Goal: Information Seeking & Learning: Learn about a topic

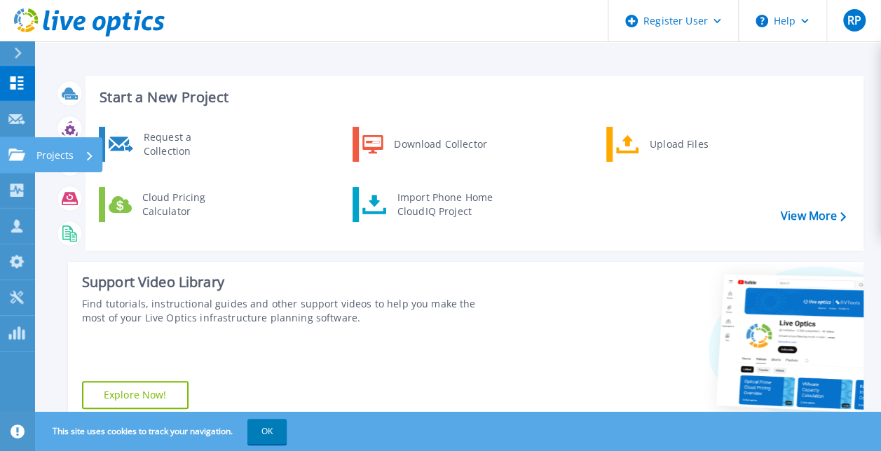
click at [4, 165] on link "Projects Projects" at bounding box center [17, 155] width 35 height 36
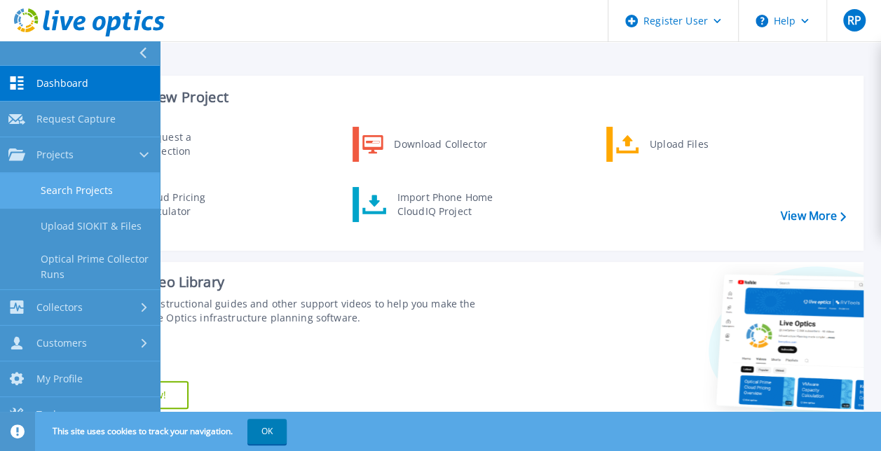
click at [92, 182] on link "Search Projects" at bounding box center [80, 191] width 160 height 36
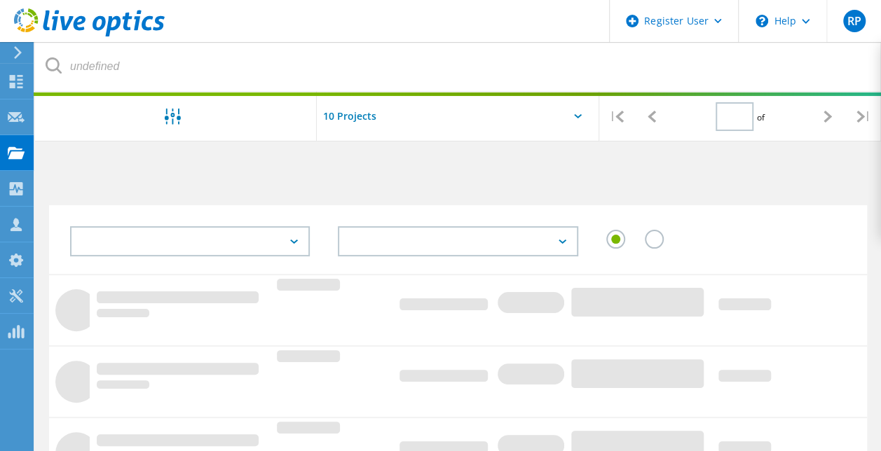
type input "1"
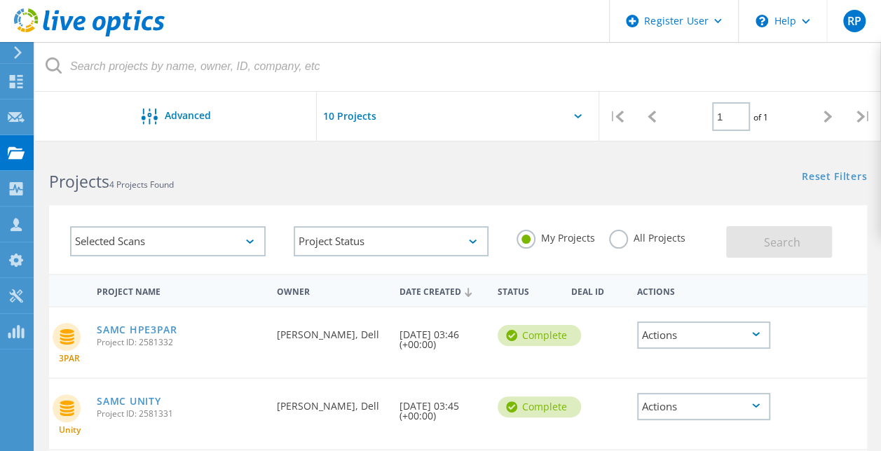
scroll to position [243, 0]
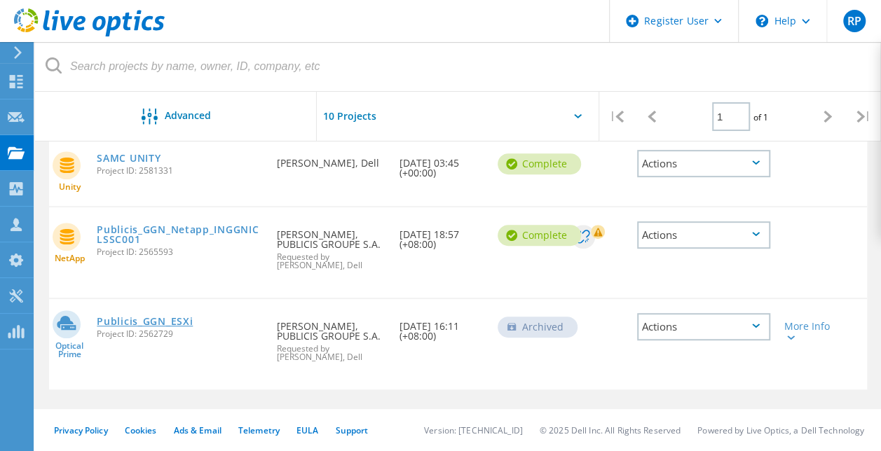
click at [162, 317] on link "Publicis_GGN_ESXi" at bounding box center [145, 322] width 96 height 10
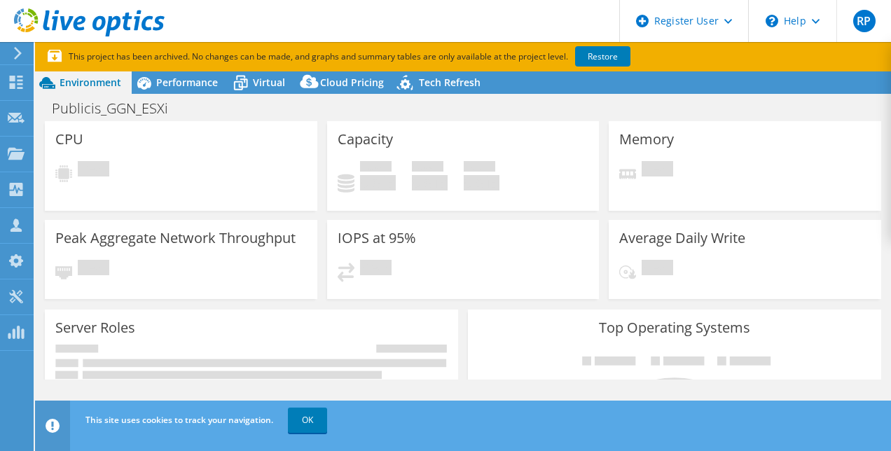
select select "Mumbai"
select select "INR"
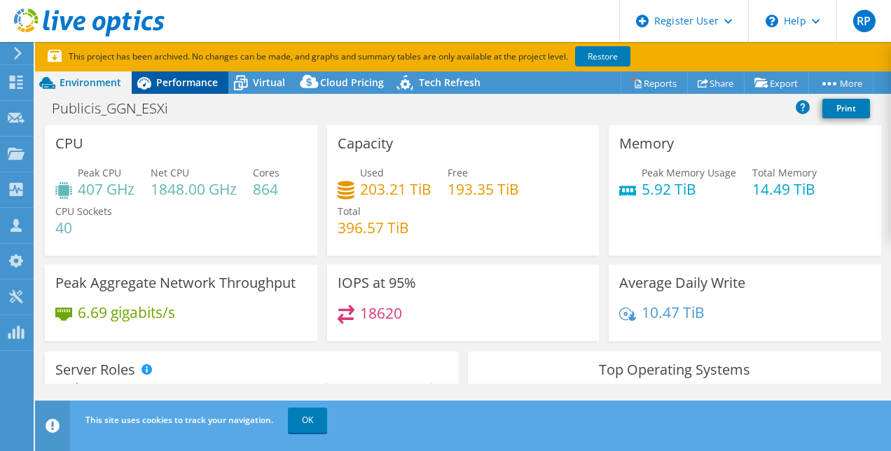
click at [188, 84] on span "Performance" at bounding box center [187, 82] width 62 height 13
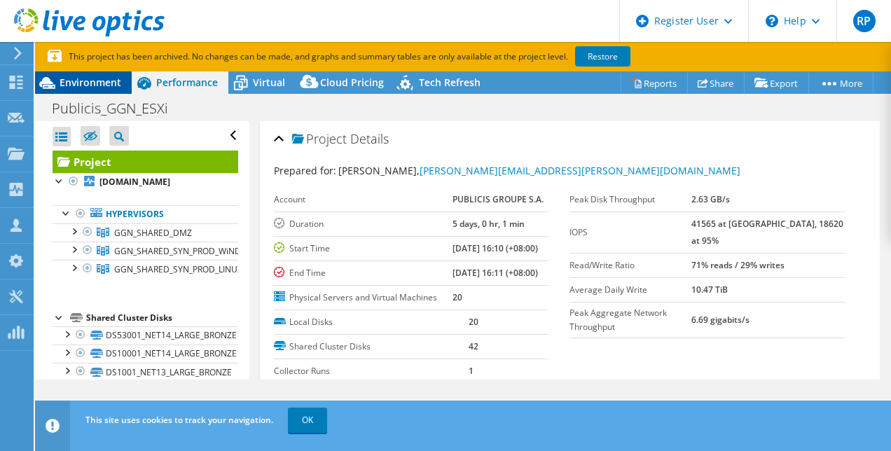
click at [87, 87] on span "Environment" at bounding box center [91, 82] width 62 height 13
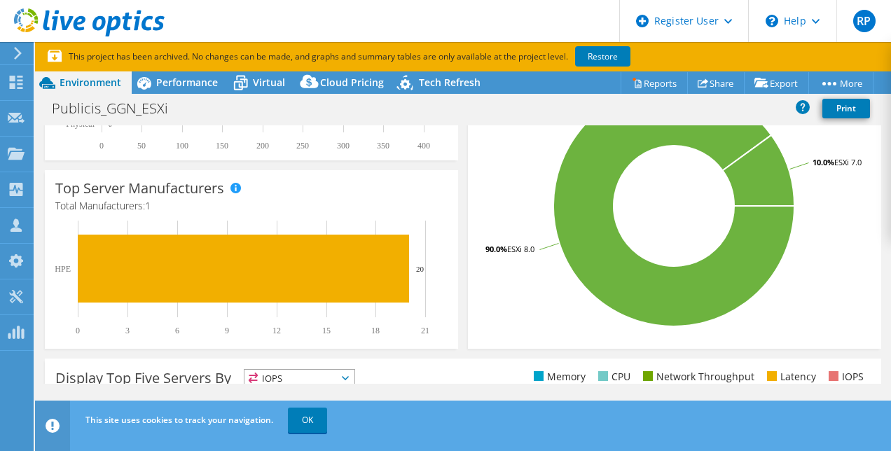
scroll to position [324, 0]
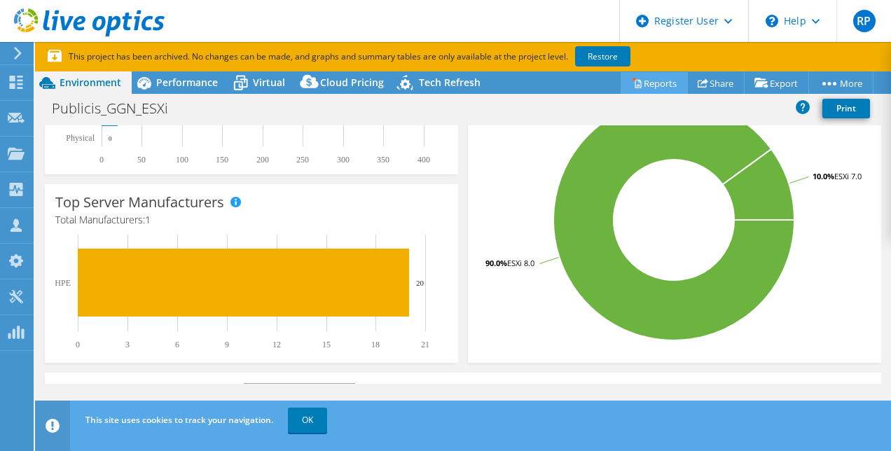
click at [642, 83] on link "Reports" at bounding box center [654, 83] width 67 height 22
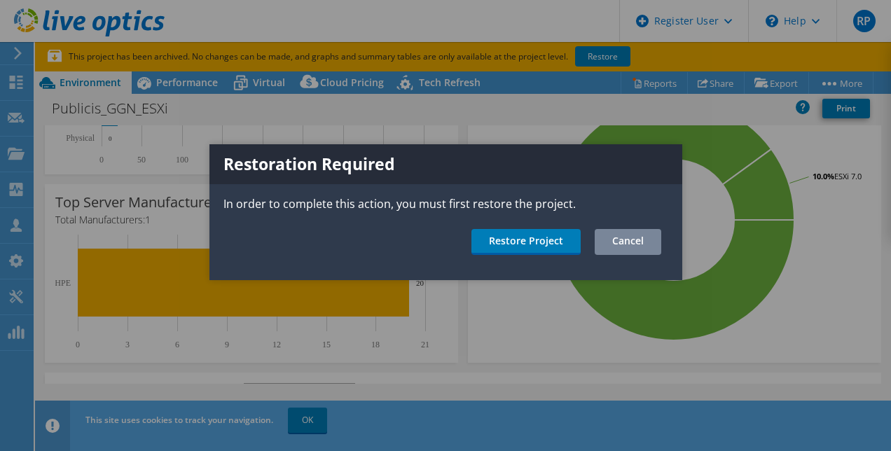
click at [636, 244] on link "Cancel" at bounding box center [628, 242] width 67 height 26
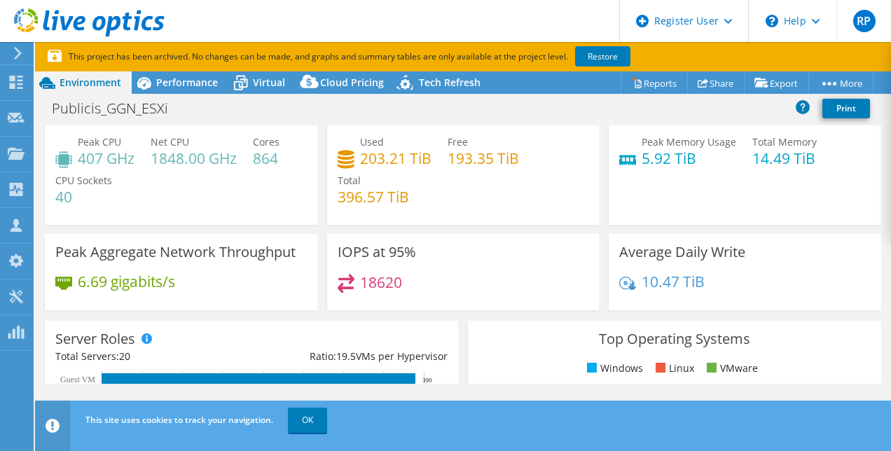
scroll to position [0, 0]
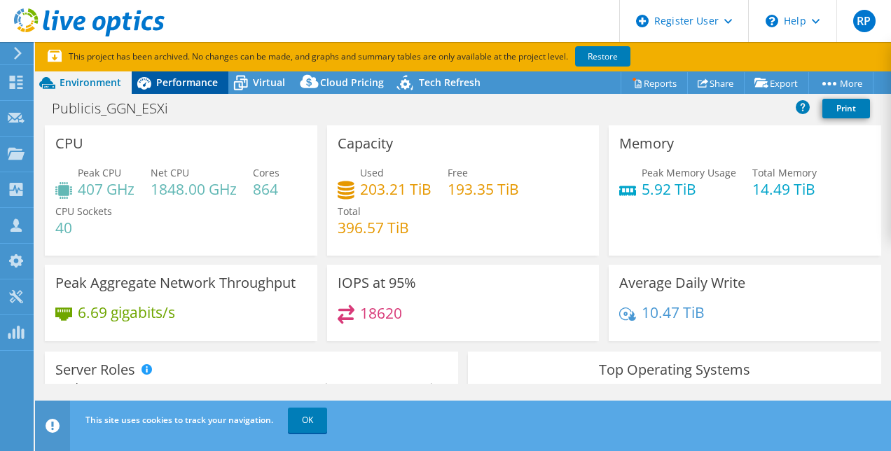
click at [180, 81] on span "Performance" at bounding box center [187, 82] width 62 height 13
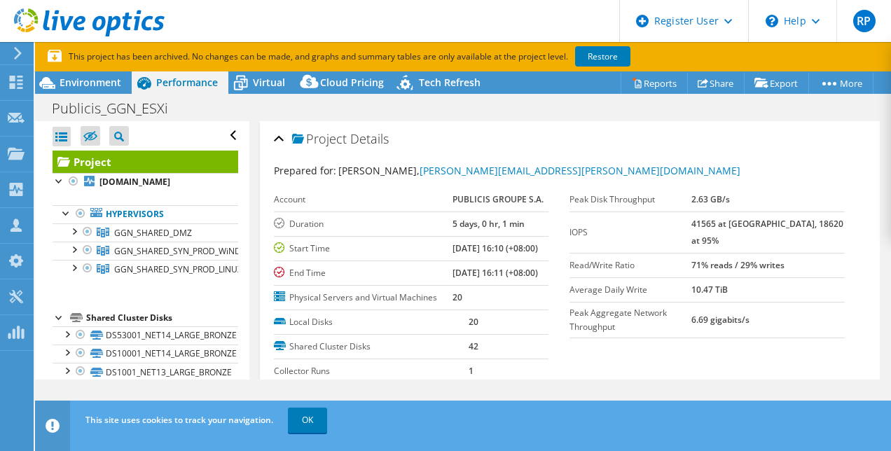
scroll to position [115, 0]
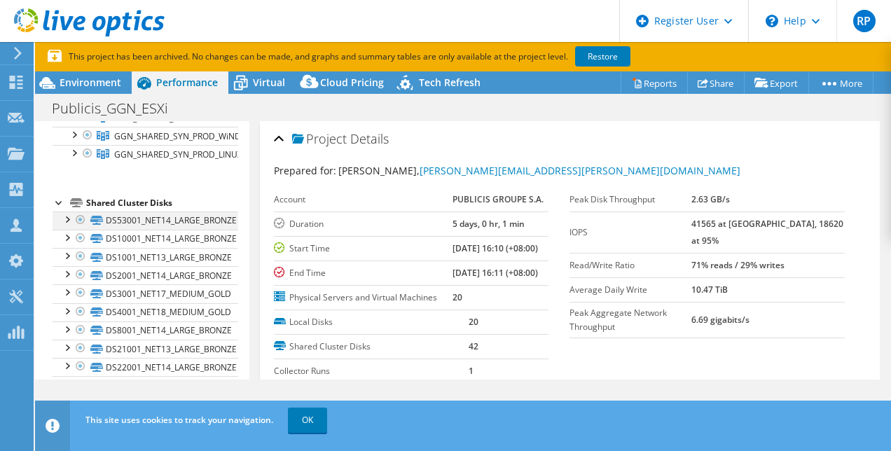
click at [69, 217] on div at bounding box center [67, 219] width 14 height 14
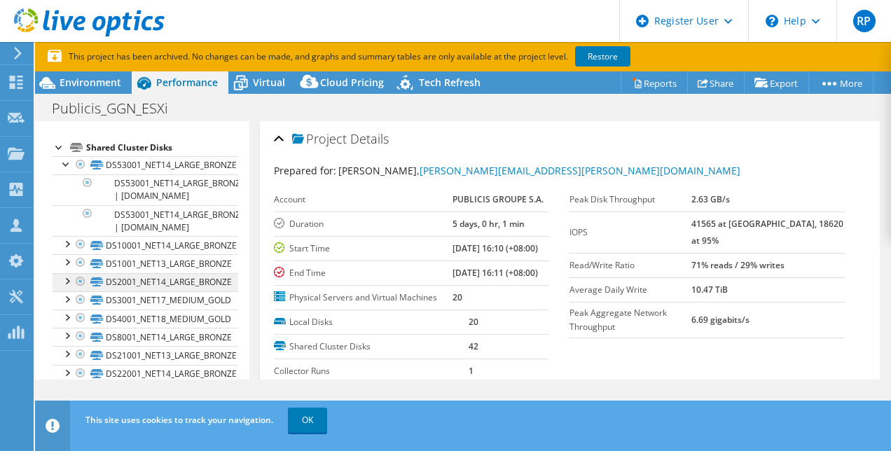
scroll to position [0, 0]
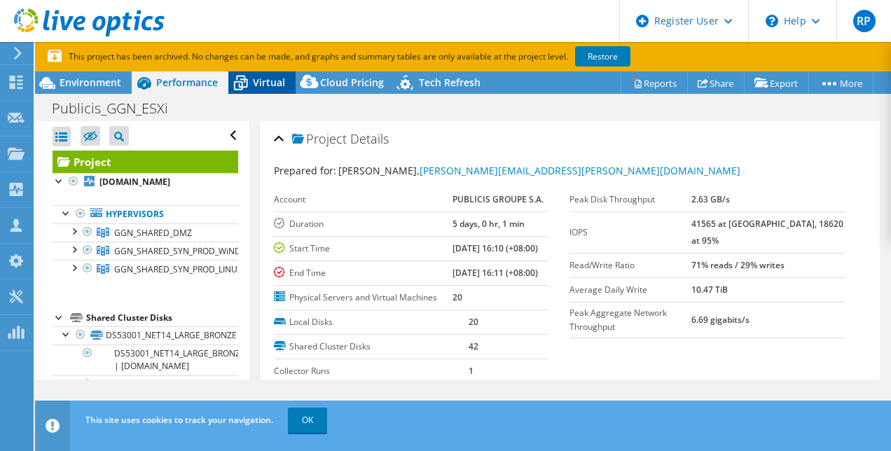
click at [278, 83] on span "Virtual" at bounding box center [269, 82] width 32 height 13
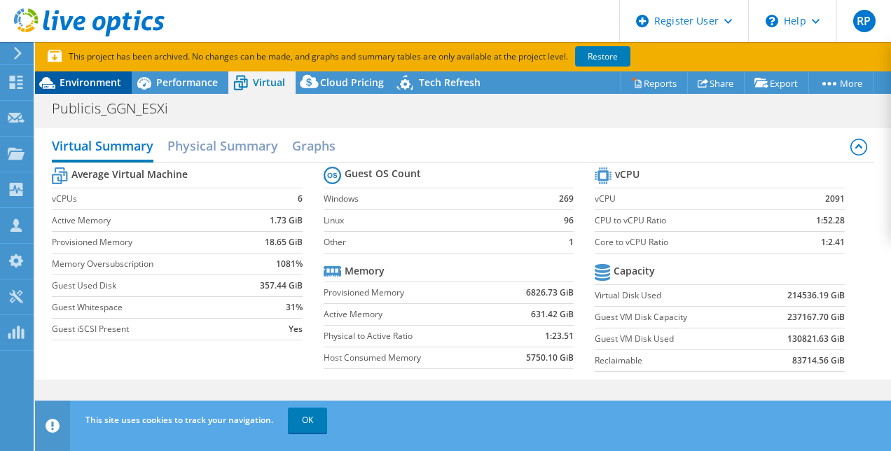
click at [111, 90] on div "Environment" at bounding box center [83, 82] width 97 height 22
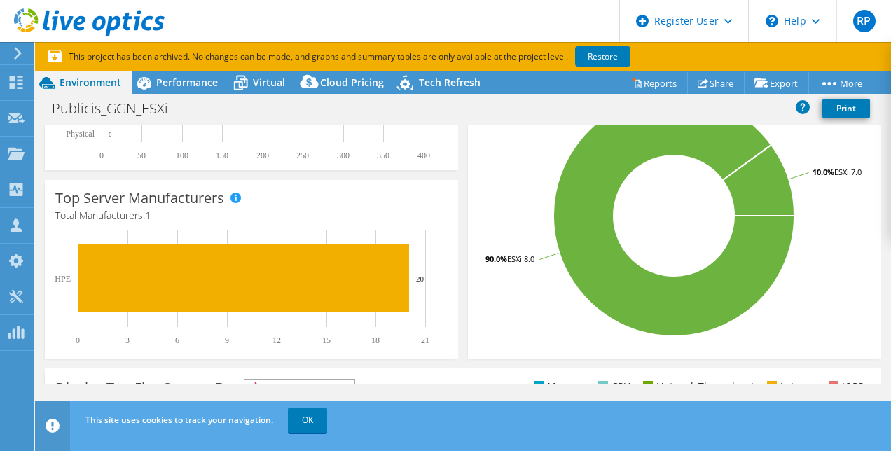
scroll to position [256, 0]
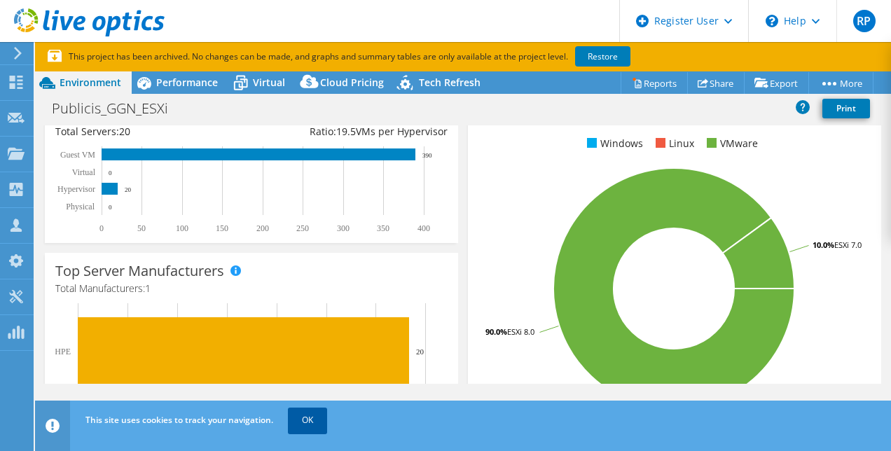
click at [300, 424] on link "OK" at bounding box center [307, 420] width 39 height 25
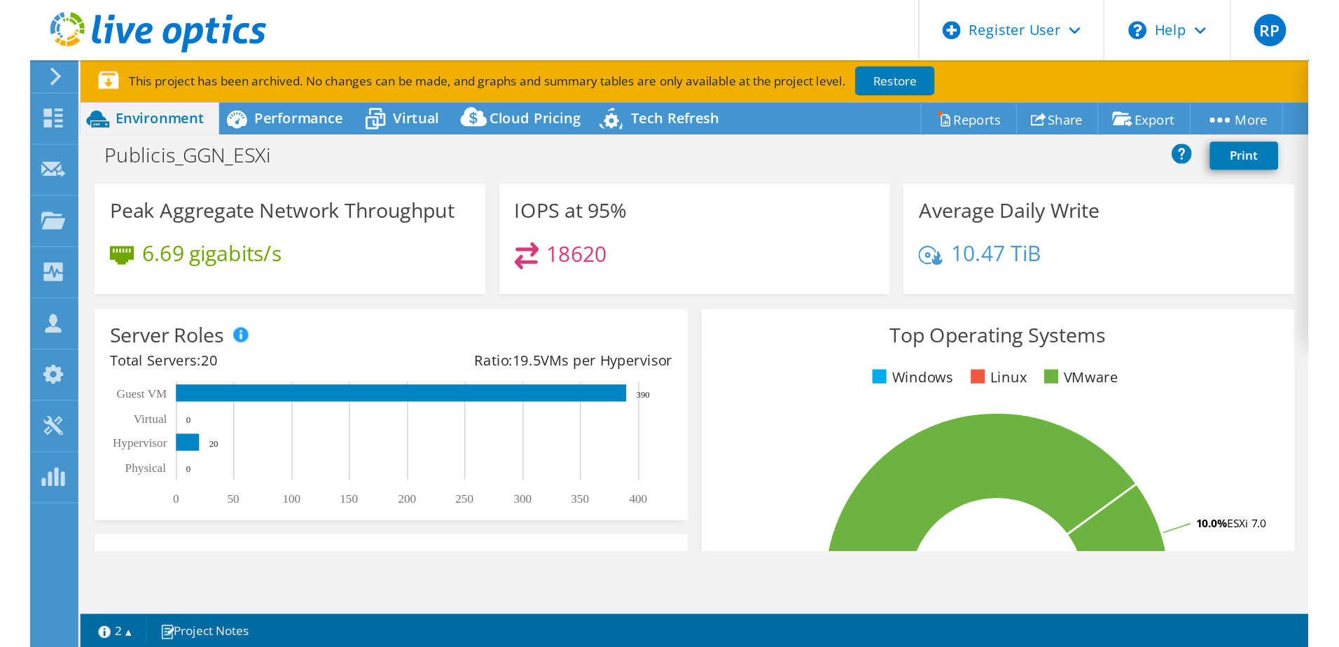
scroll to position [0, 0]
